Goal: Check status: Check status

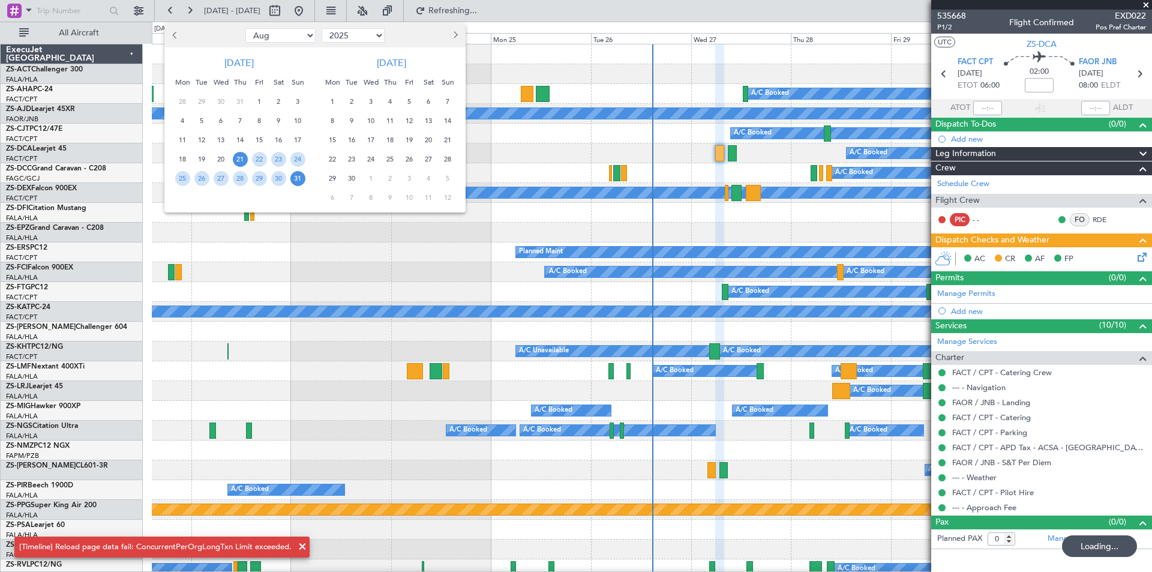
select select "8"
select select "2025"
click at [425, 142] on span "20" at bounding box center [428, 140] width 15 height 15
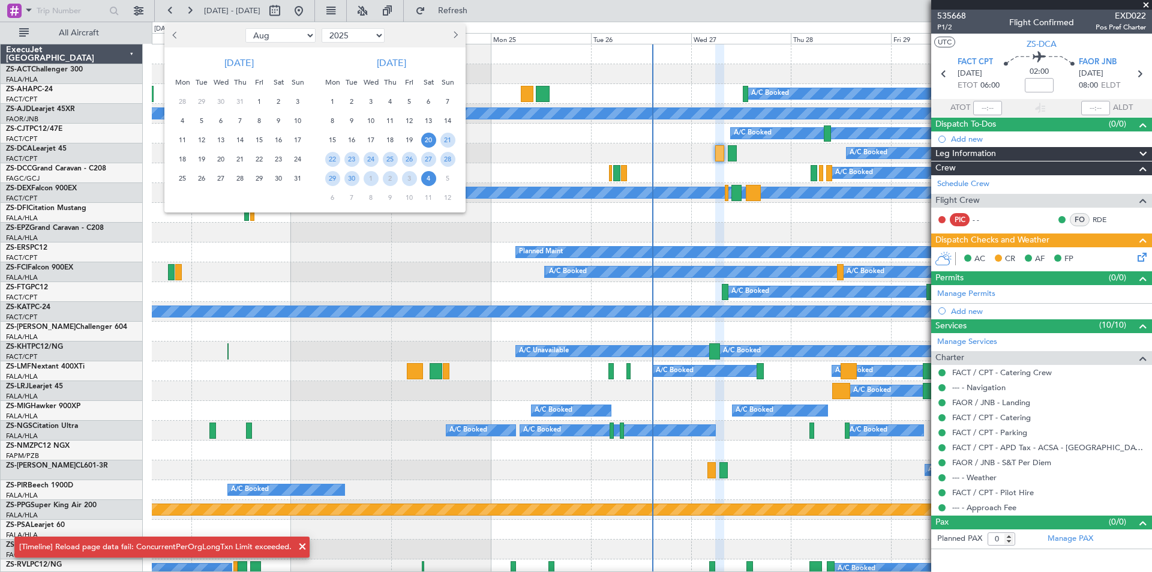
click at [428, 184] on span "4" at bounding box center [428, 178] width 15 height 15
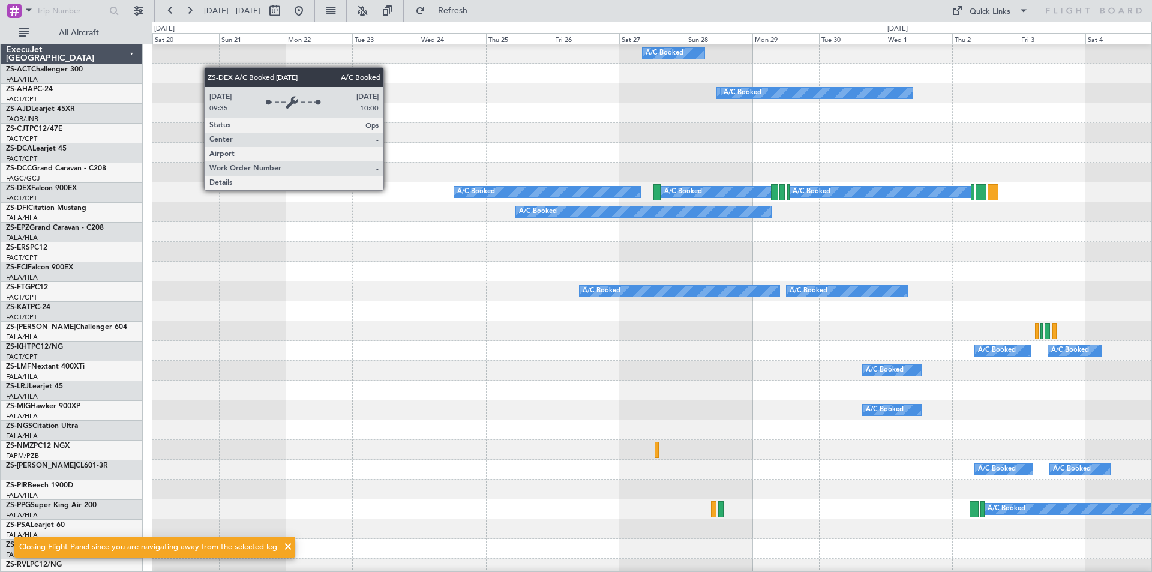
scroll to position [60, 0]
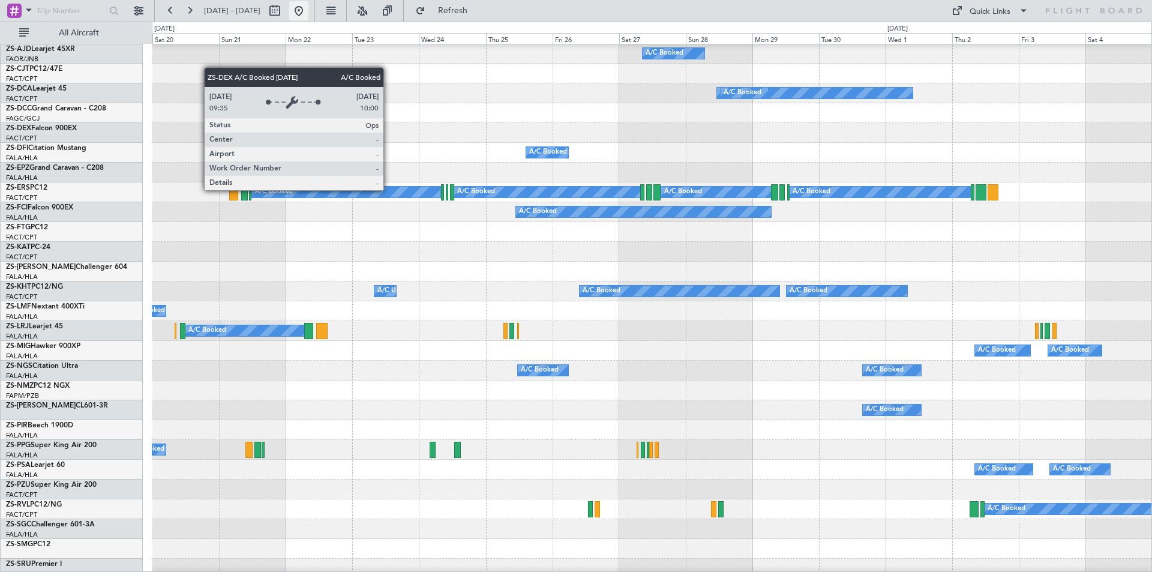
drag, startPoint x: 331, startPoint y: 8, endPoint x: 313, endPoint y: 13, distance: 17.9
click at [308, 9] on button at bounding box center [298, 10] width 19 height 19
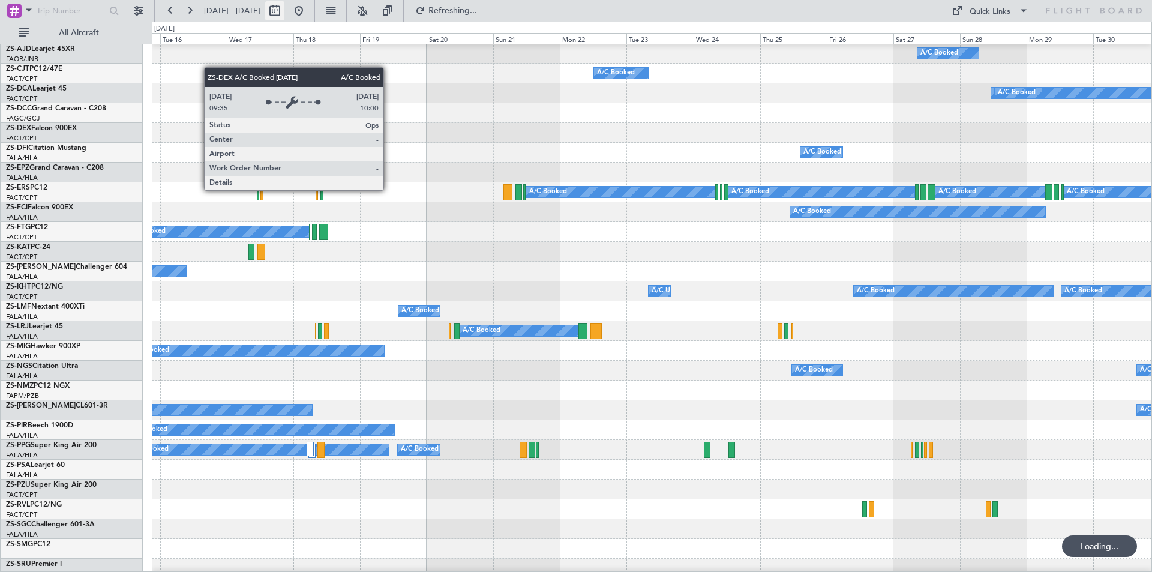
click at [284, 11] on button at bounding box center [274, 10] width 19 height 19
select select "8"
select select "2025"
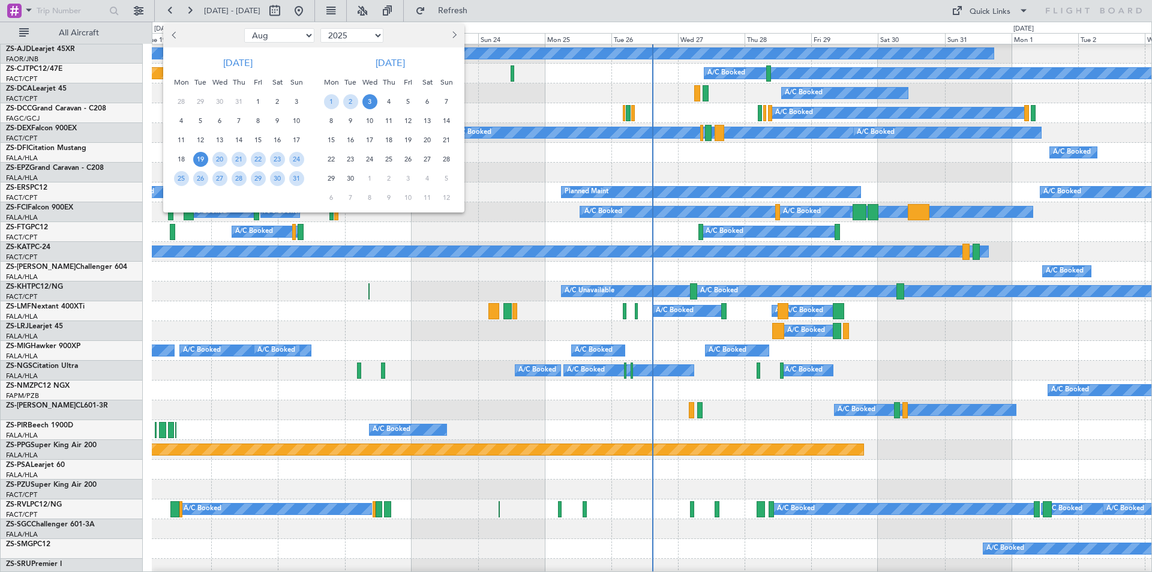
click at [431, 102] on span "6" at bounding box center [427, 101] width 15 height 15
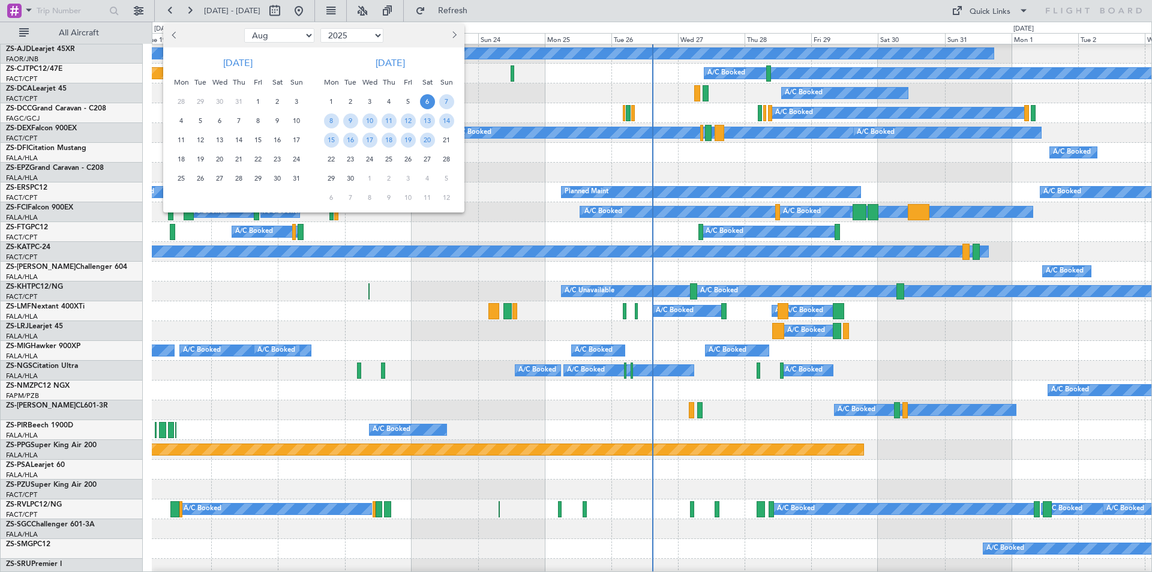
click at [431, 102] on span "6" at bounding box center [427, 101] width 15 height 15
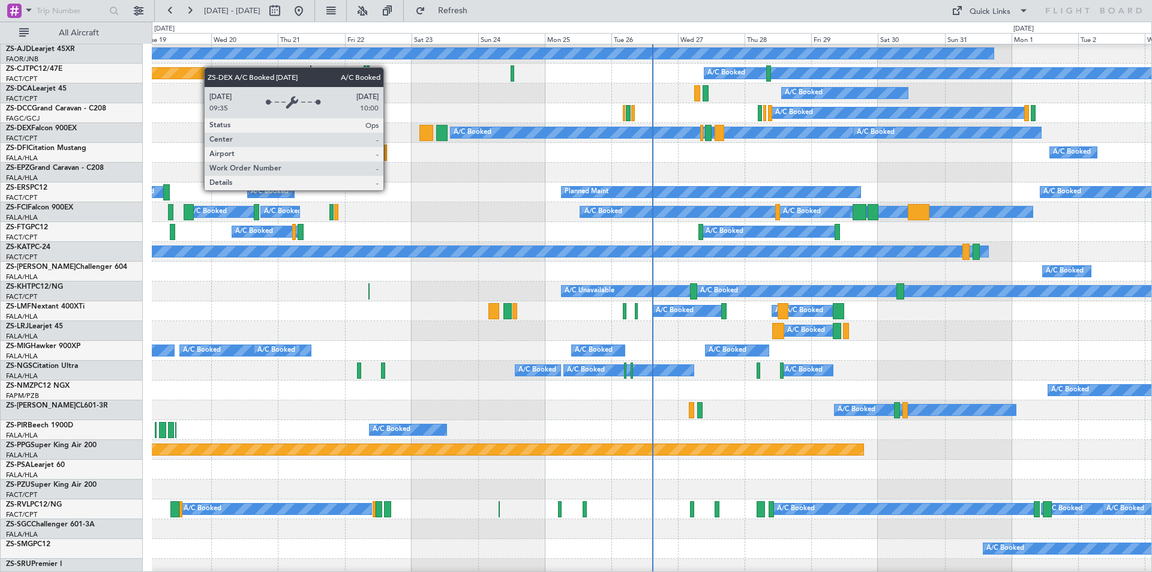
select select "9"
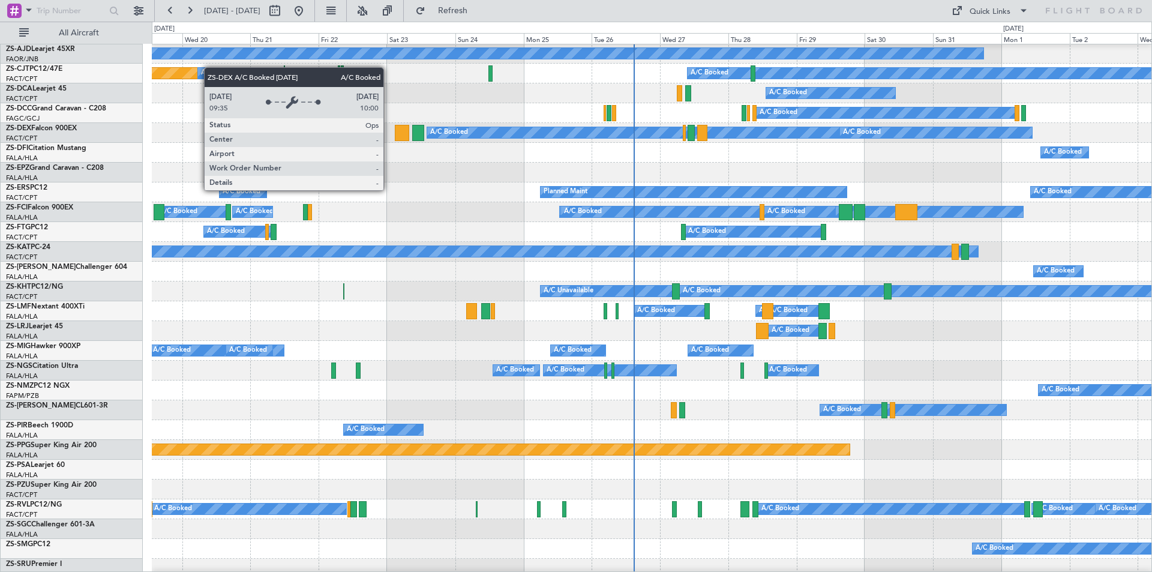
click at [431, 102] on span "4" at bounding box center [427, 101] width 15 height 15
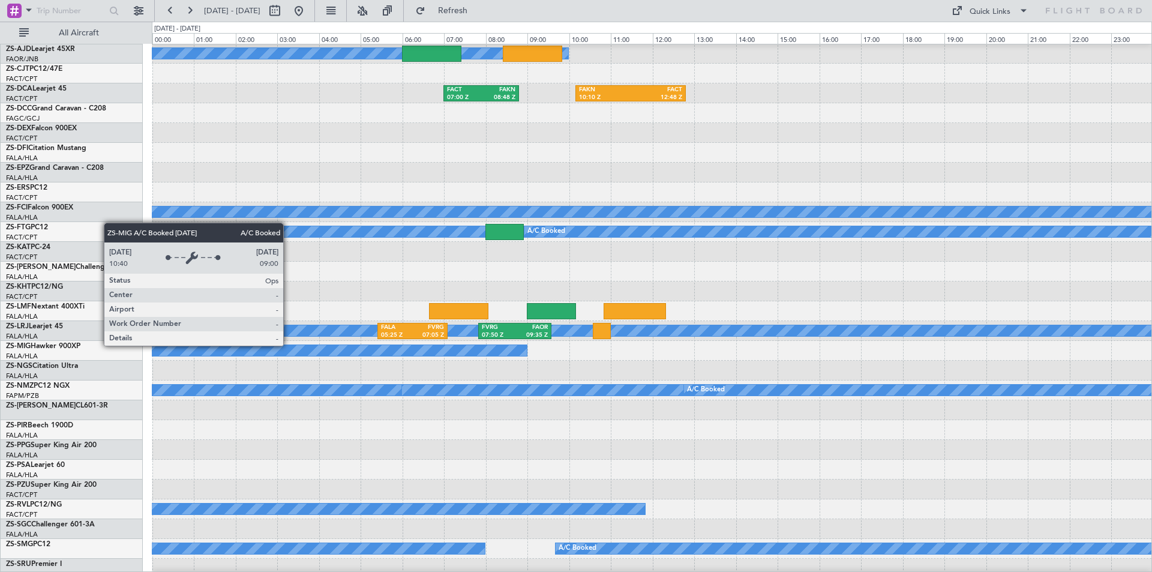
scroll to position [0, 0]
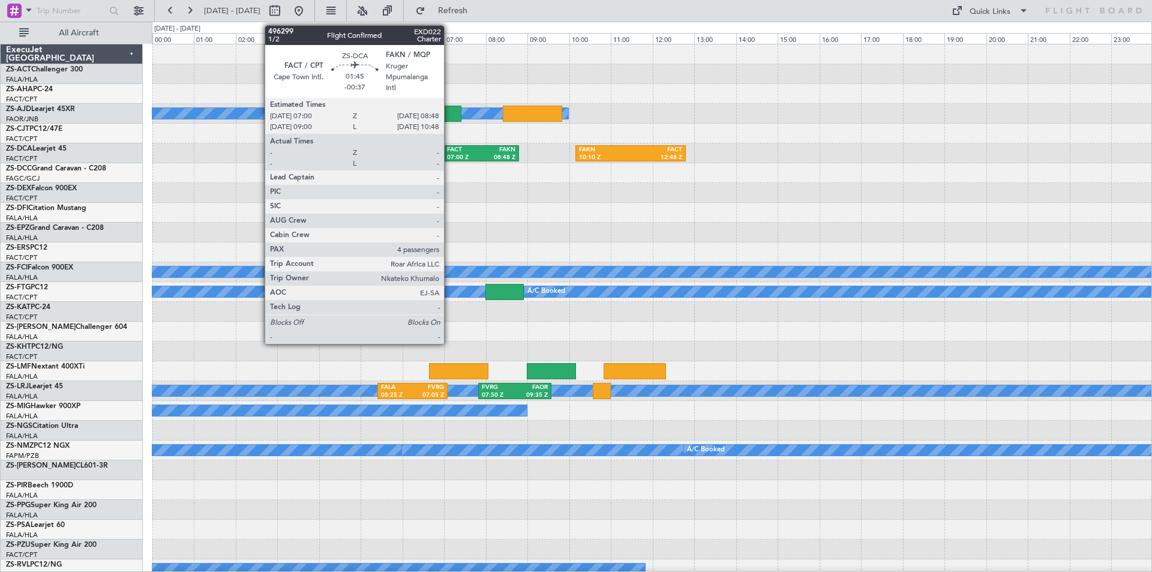
click at [449, 148] on div "FACT" at bounding box center [464, 150] width 34 height 8
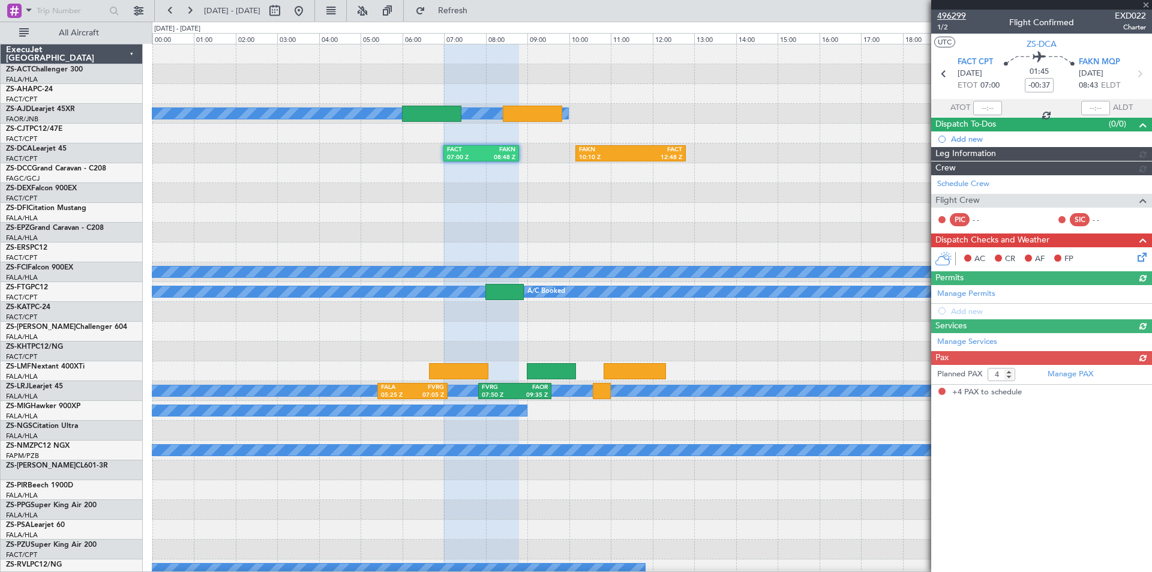
click at [949, 11] on span "496299" at bounding box center [951, 16] width 29 height 13
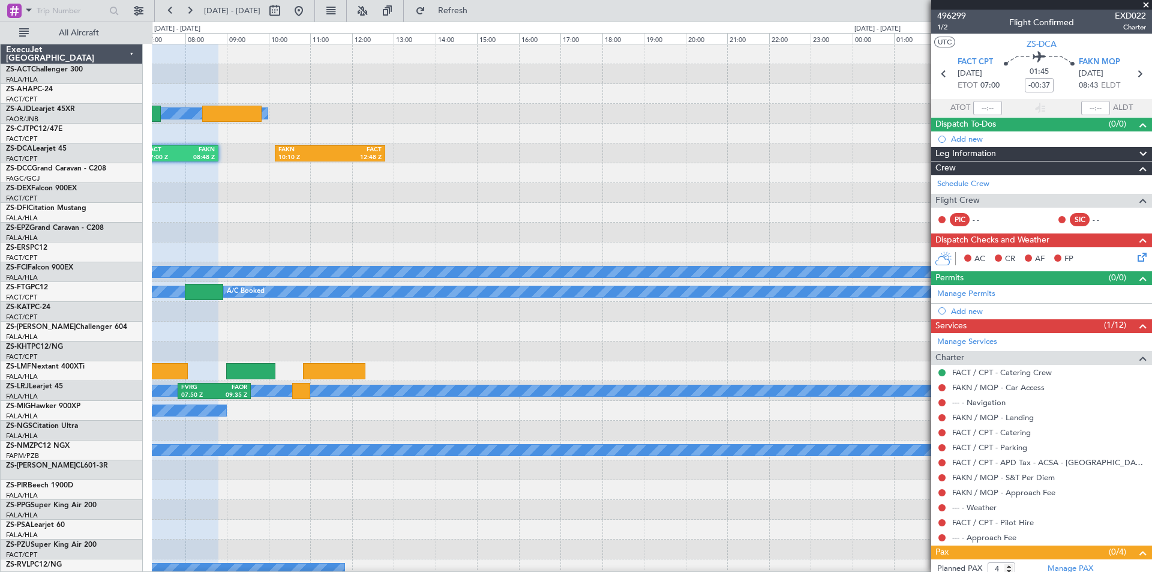
click at [417, 132] on div "A/C Booked A/C Booked A/C Booked FACT 07:00 Z FAKN 08:48 Z FAKN 10:10 Z FACT 12…" at bounding box center [651, 539] width 999 height 990
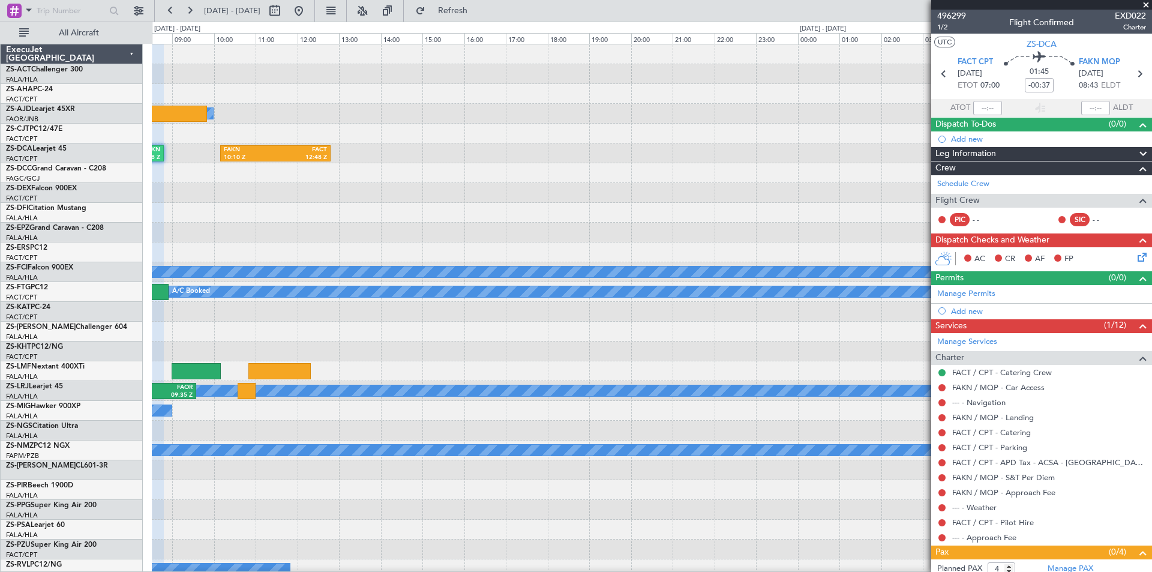
click at [515, 170] on div at bounding box center [651, 173] width 999 height 20
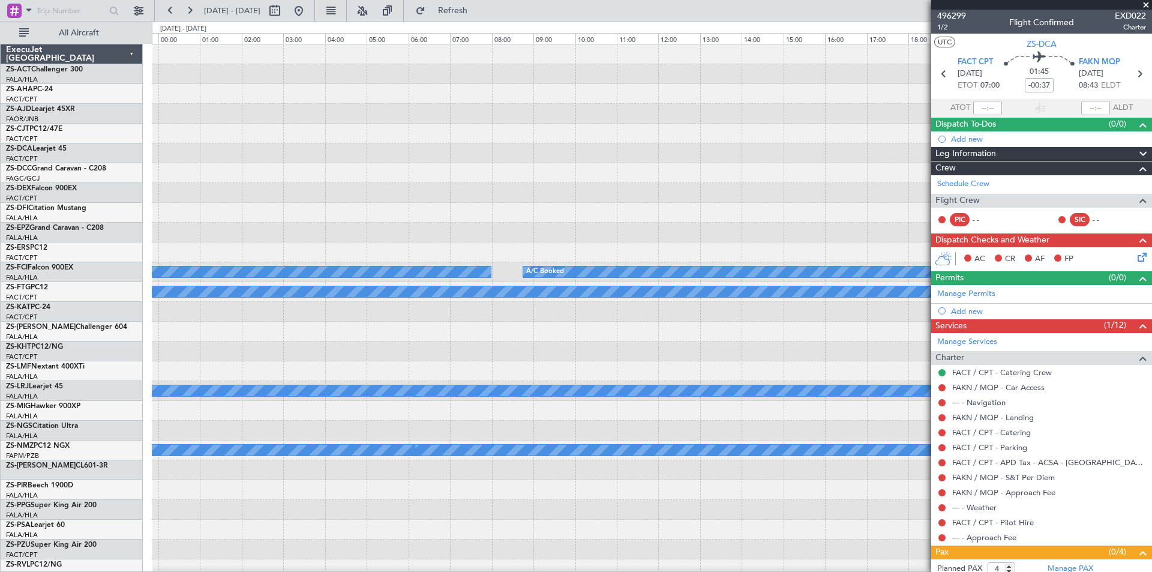
click at [440, 174] on div "A/C Booked A/C Booked A/C Booked A/C Booked A/C Booked A/C Booked A/C Booked" at bounding box center [651, 539] width 999 height 990
click at [362, 176] on div at bounding box center [651, 173] width 999 height 20
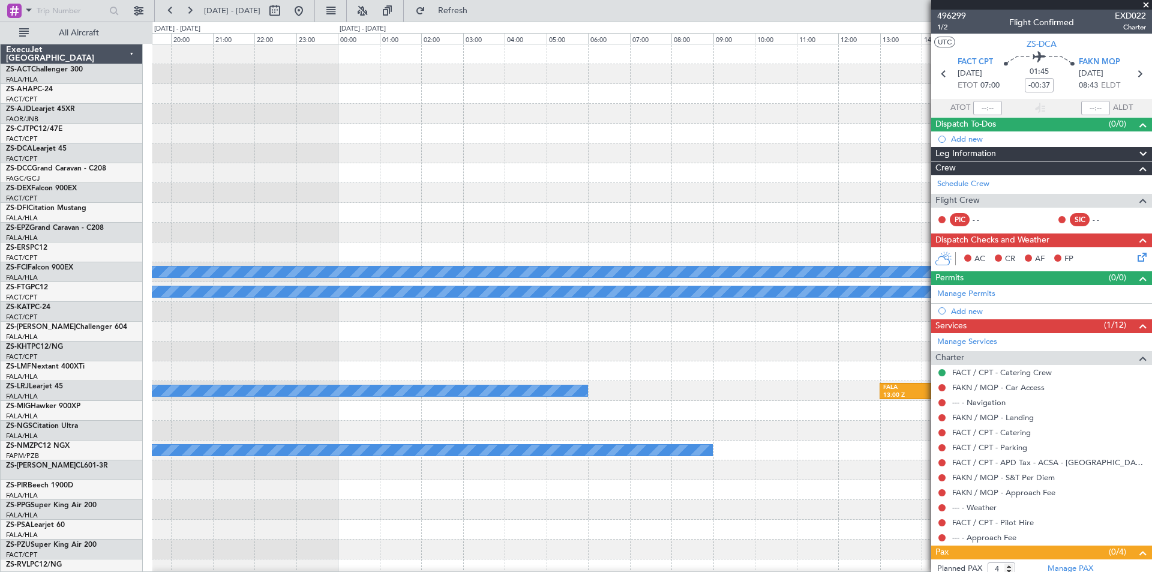
click at [377, 190] on div "A/C Booked A/C Booked A/C Booked A/C Booked FALA 13:00 Z FACT 15:05 Z A/C Booke…" at bounding box center [651, 539] width 999 height 990
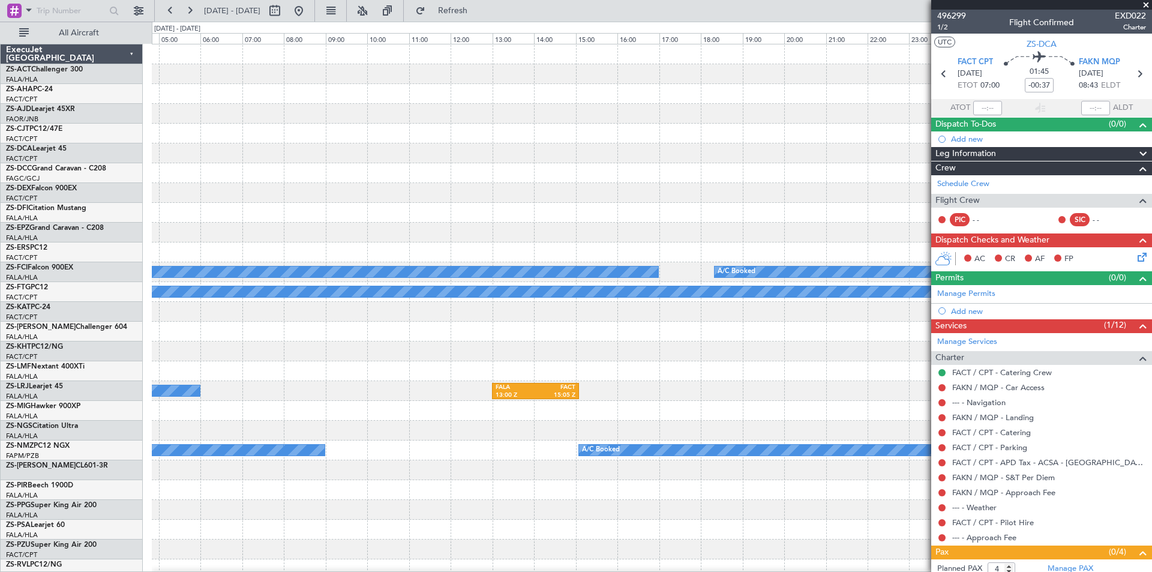
click at [351, 191] on div at bounding box center [651, 193] width 999 height 20
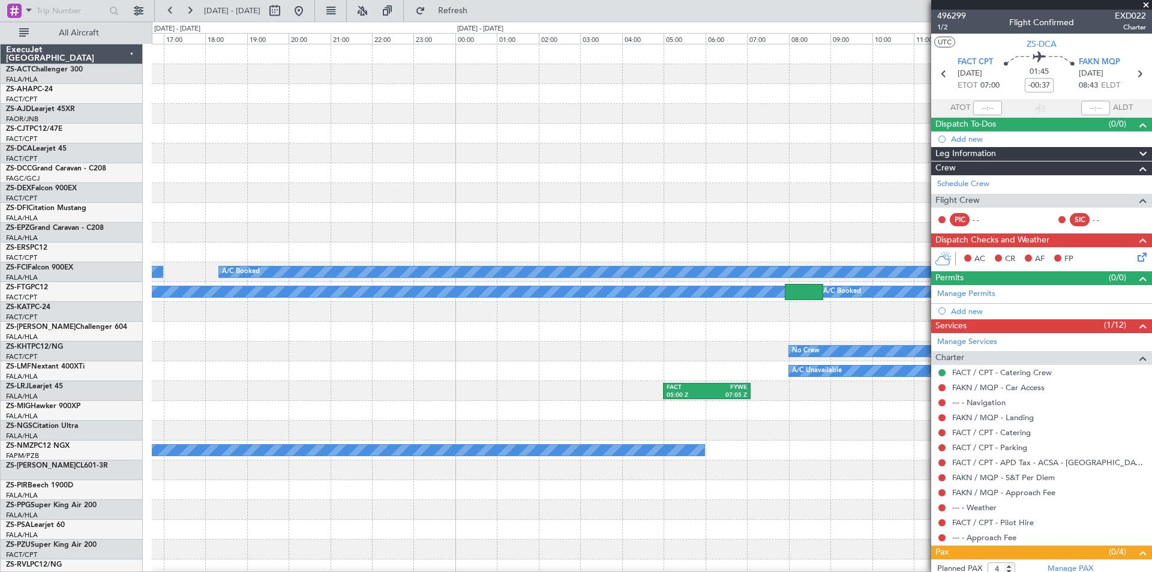
click at [373, 190] on div "A/C Booked A/C Booked A/C Booked A/C Booked No Crew A/C Unavailable FACT 05:00 …" at bounding box center [651, 539] width 999 height 990
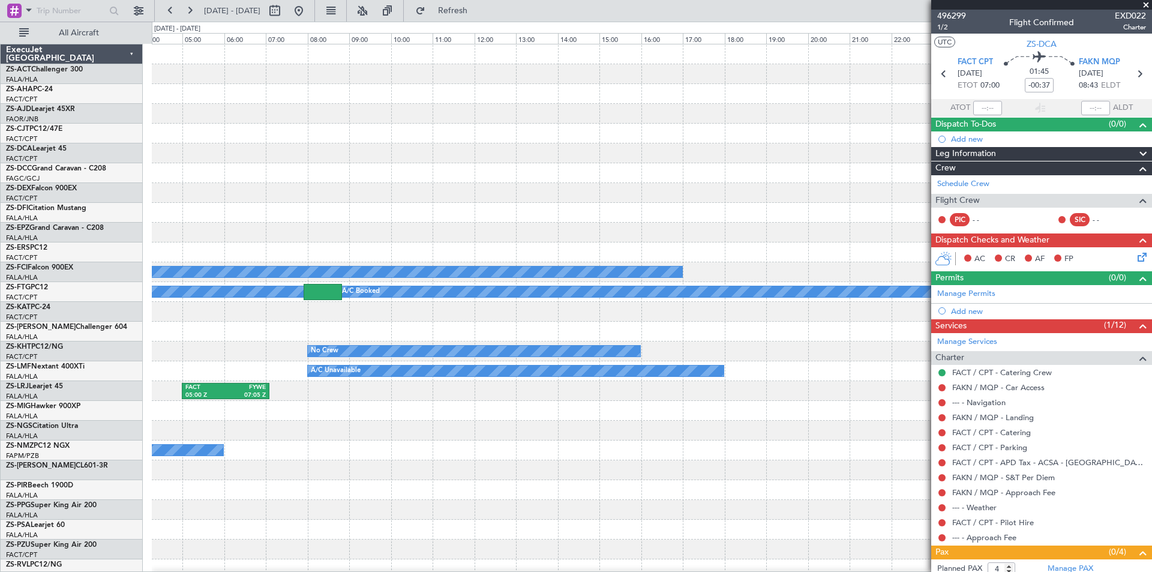
click at [333, 199] on div at bounding box center [651, 193] width 999 height 20
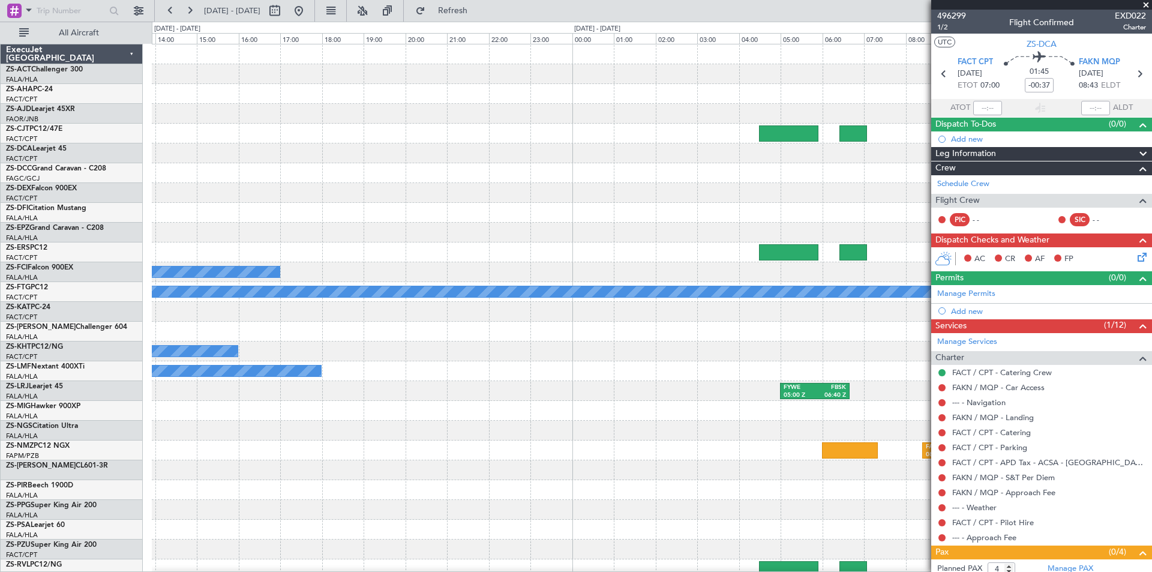
click at [342, 182] on div at bounding box center [651, 173] width 999 height 20
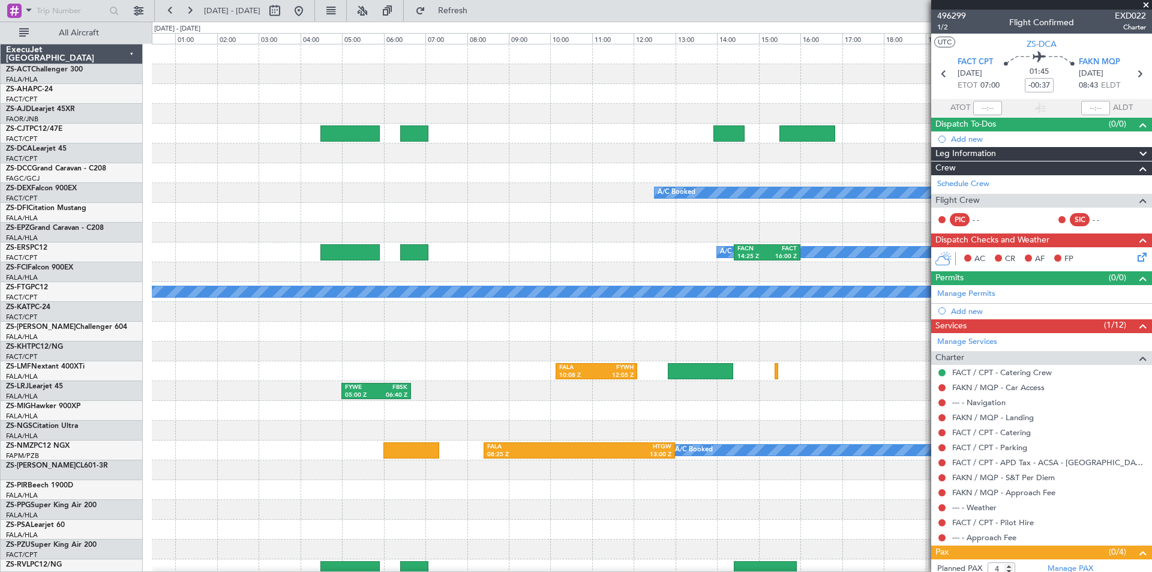
click at [396, 185] on div "A/C Booked FACN 14:25 Z FACT 16:00 Z A/C Booked A/C Booked A/C Booked FALA 10:0…" at bounding box center [651, 558] width 999 height 1029
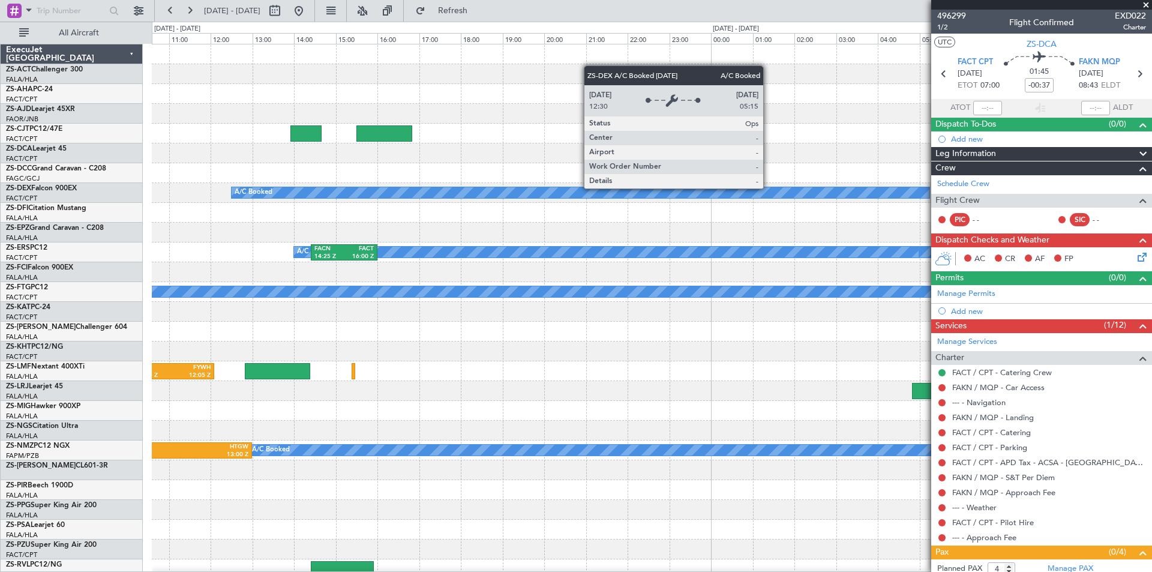
click at [317, 194] on div "A/C Booked" at bounding box center [580, 192] width 697 height 11
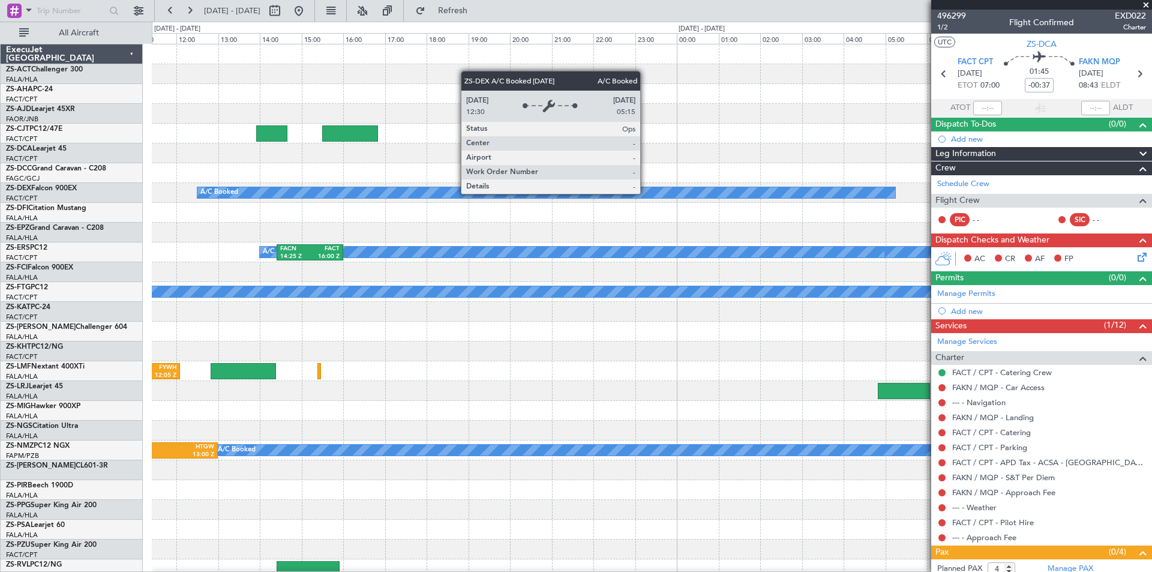
click at [393, 211] on div at bounding box center [651, 213] width 999 height 20
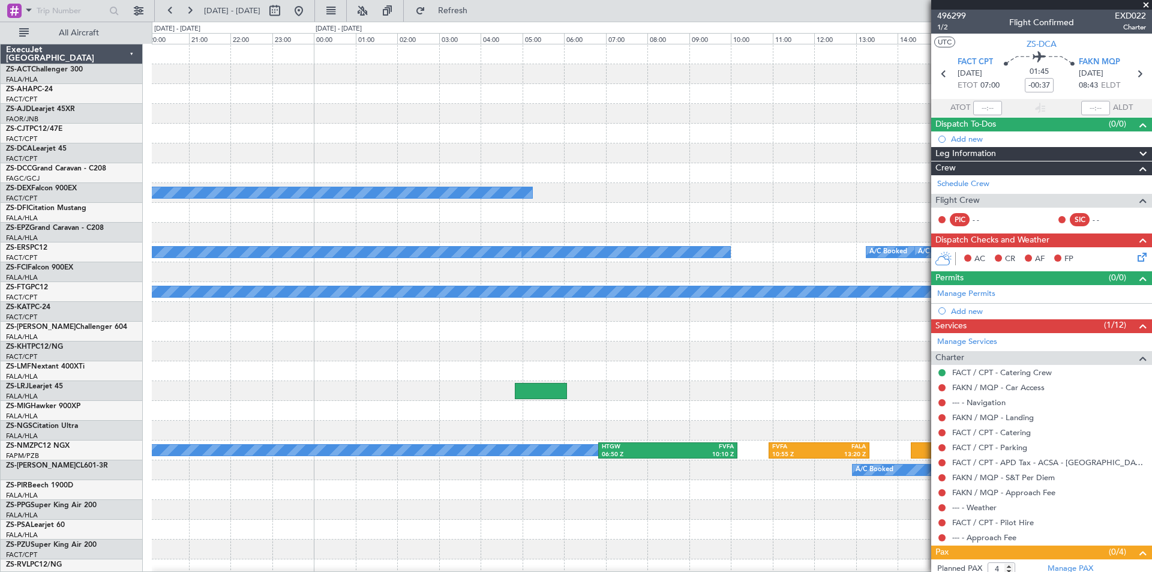
click at [441, 216] on div at bounding box center [651, 213] width 999 height 20
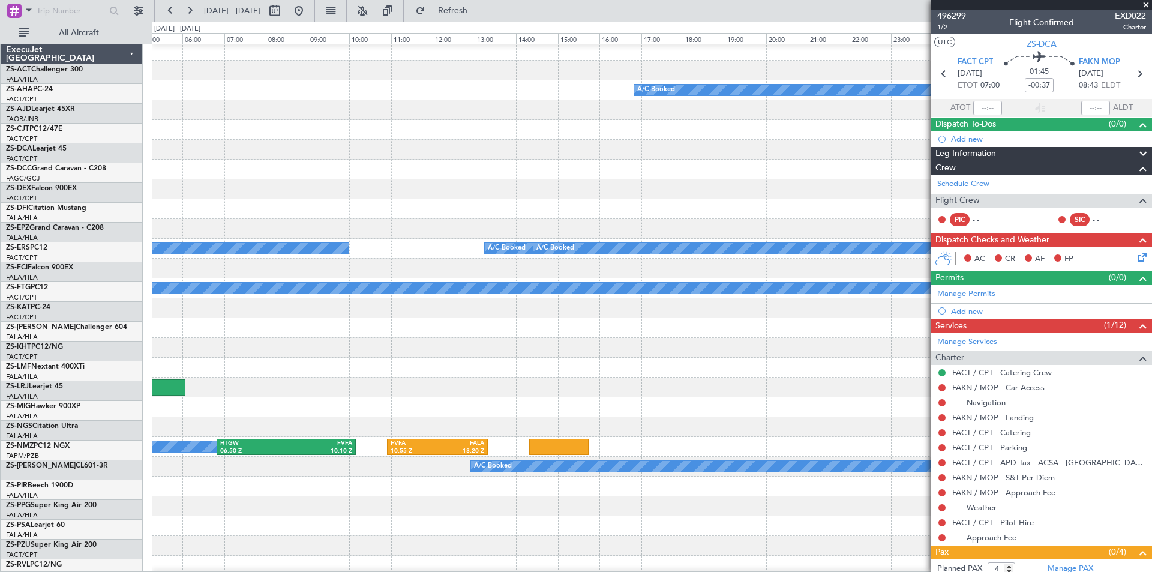
scroll to position [4, 0]
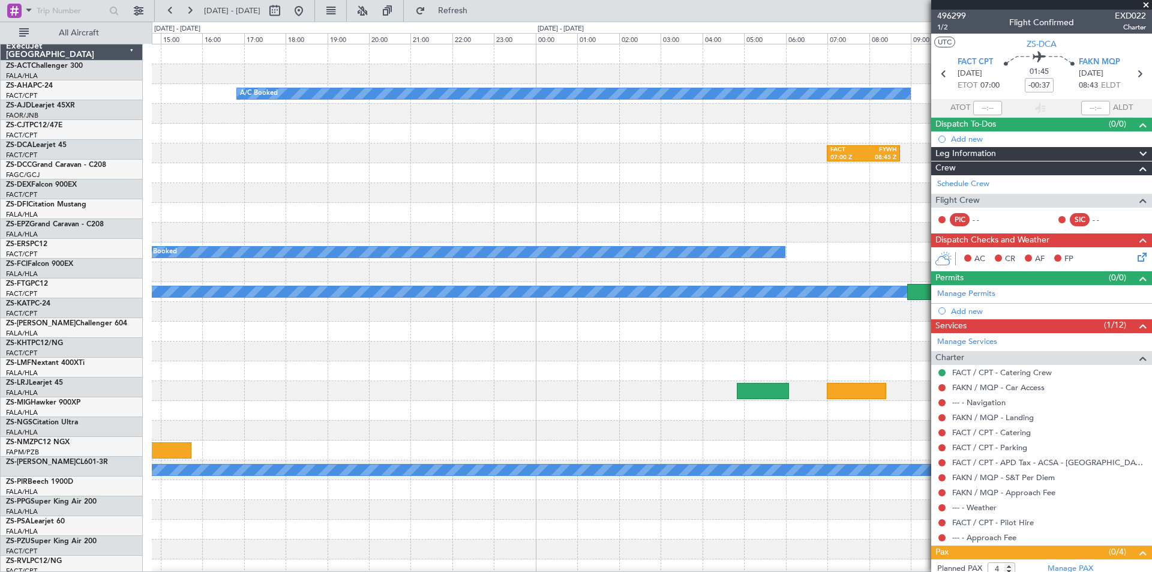
click at [371, 220] on div at bounding box center [651, 213] width 999 height 20
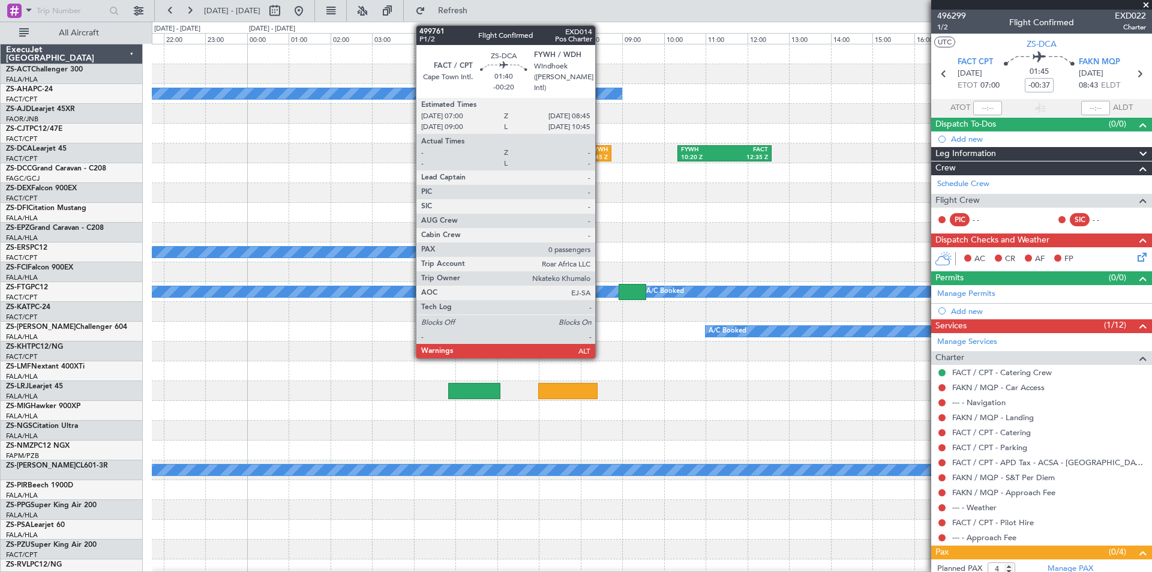
click at [600, 153] on div "FYWH" at bounding box center [591, 150] width 33 height 8
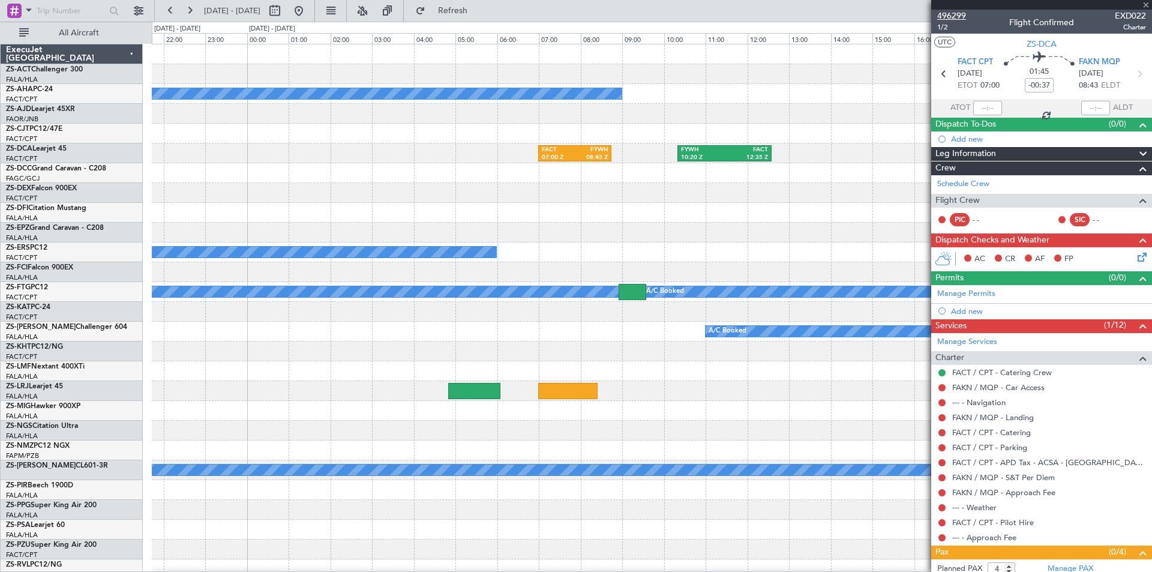
type input "-00:20"
type input "0"
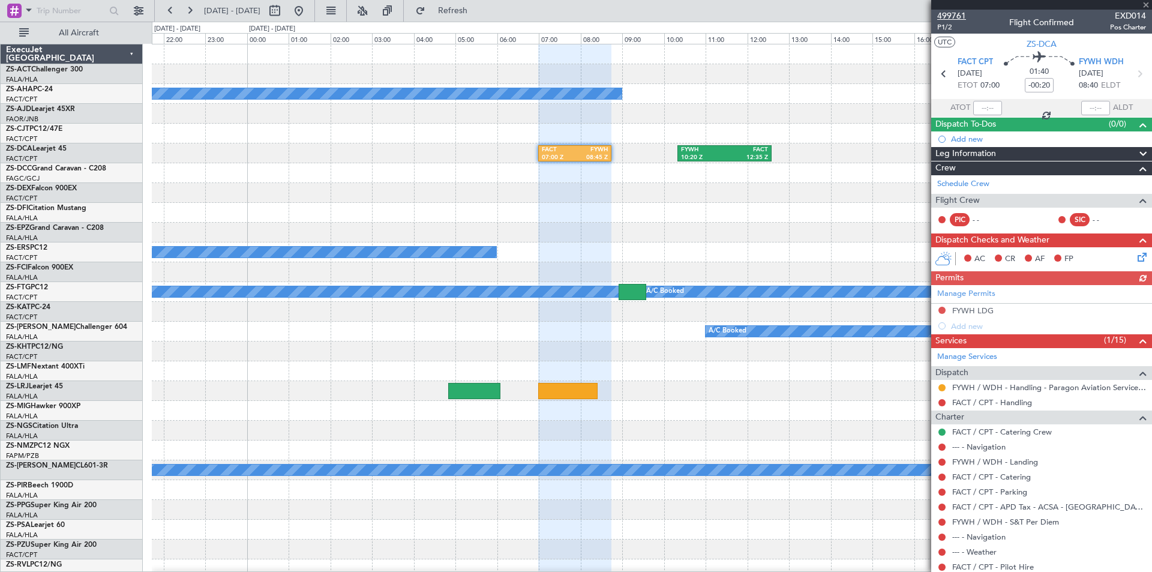
click at [948, 16] on span "499761" at bounding box center [951, 16] width 29 height 13
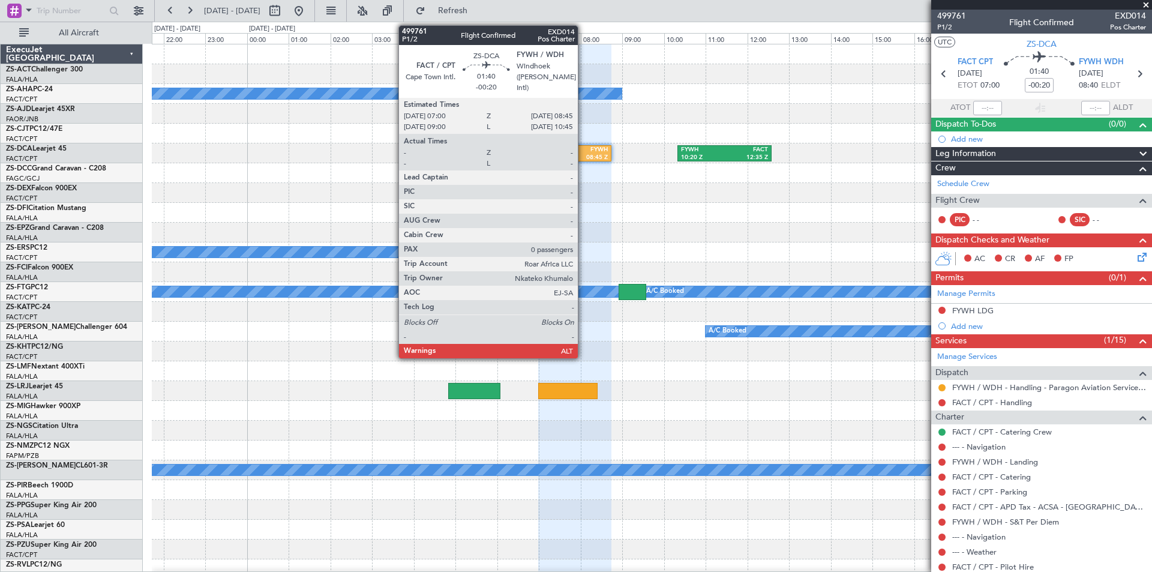
click at [583, 157] on div "08:45 Z" at bounding box center [591, 158] width 33 height 8
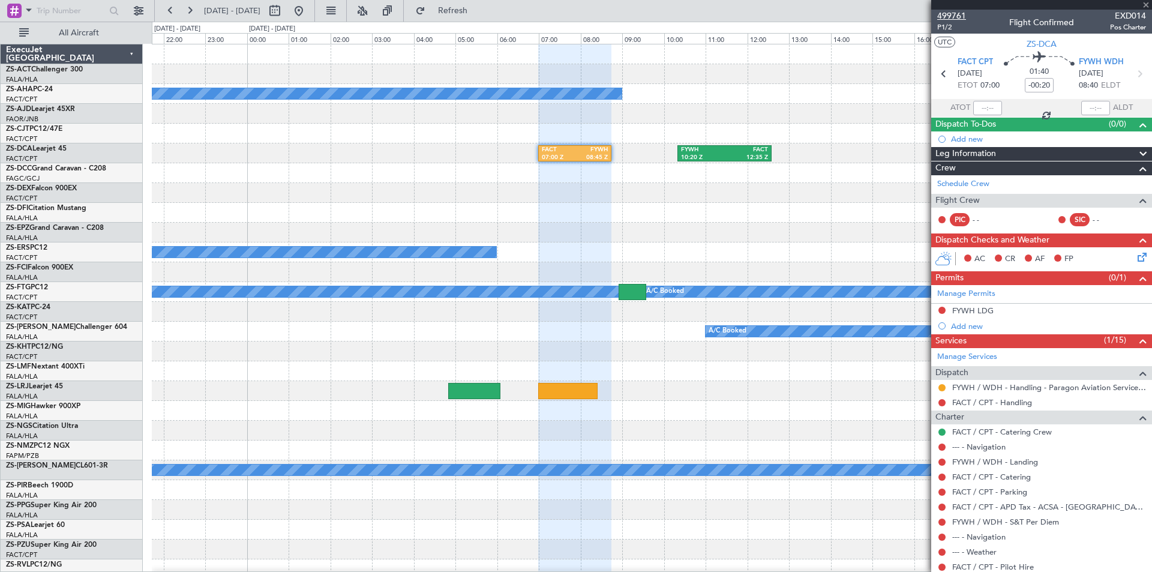
click at [954, 16] on span "499761" at bounding box center [951, 16] width 29 height 13
